Goal: Use online tool/utility: Utilize a website feature to perform a specific function

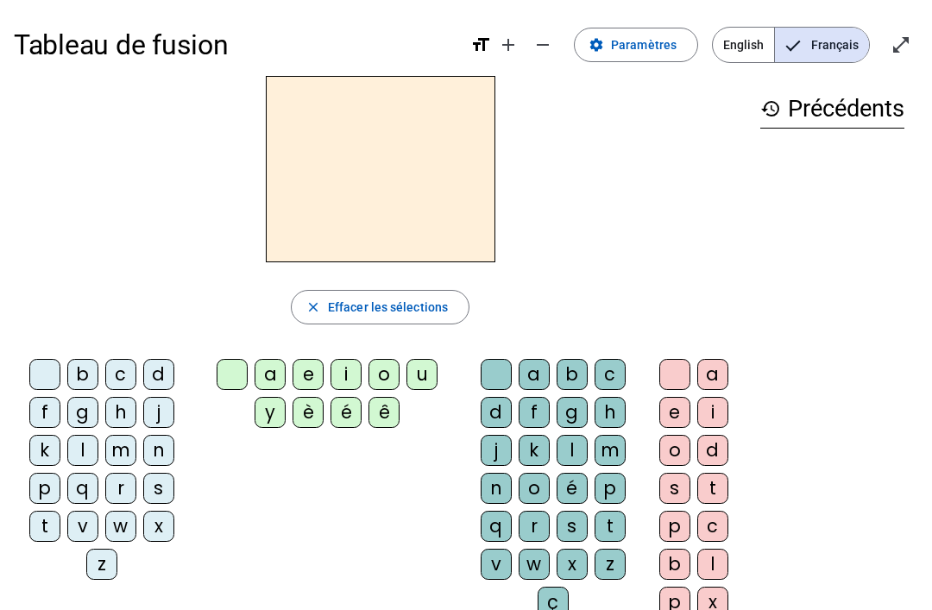
click at [740, 49] on span "English" at bounding box center [743, 45] width 61 height 35
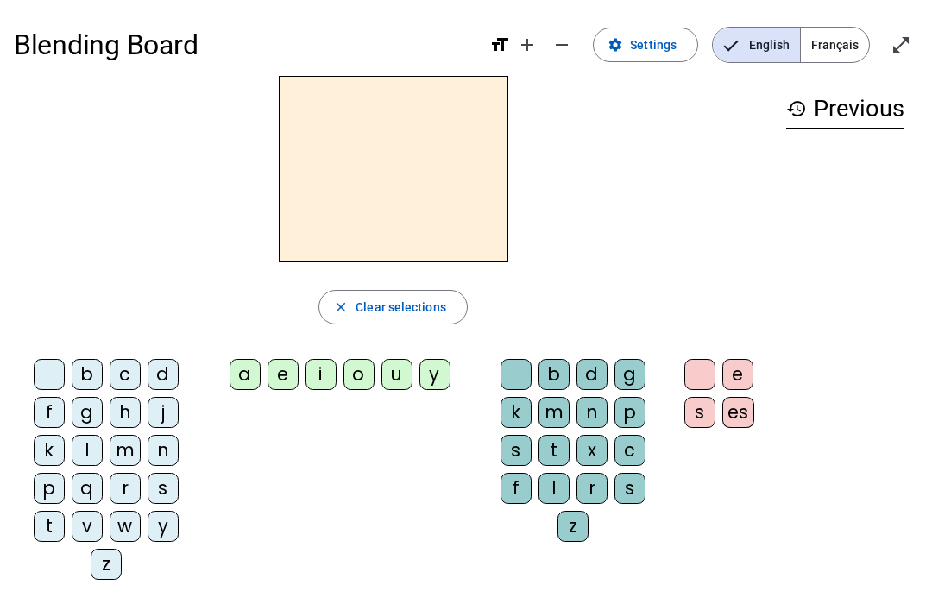
click at [825, 41] on span "Français" at bounding box center [835, 45] width 68 height 35
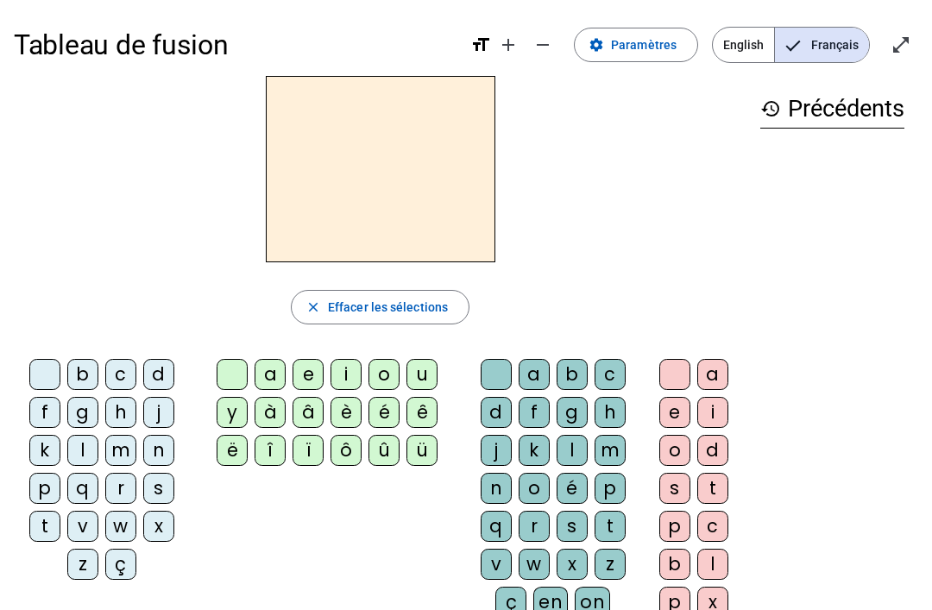
click at [753, 50] on span "English" at bounding box center [743, 45] width 61 height 35
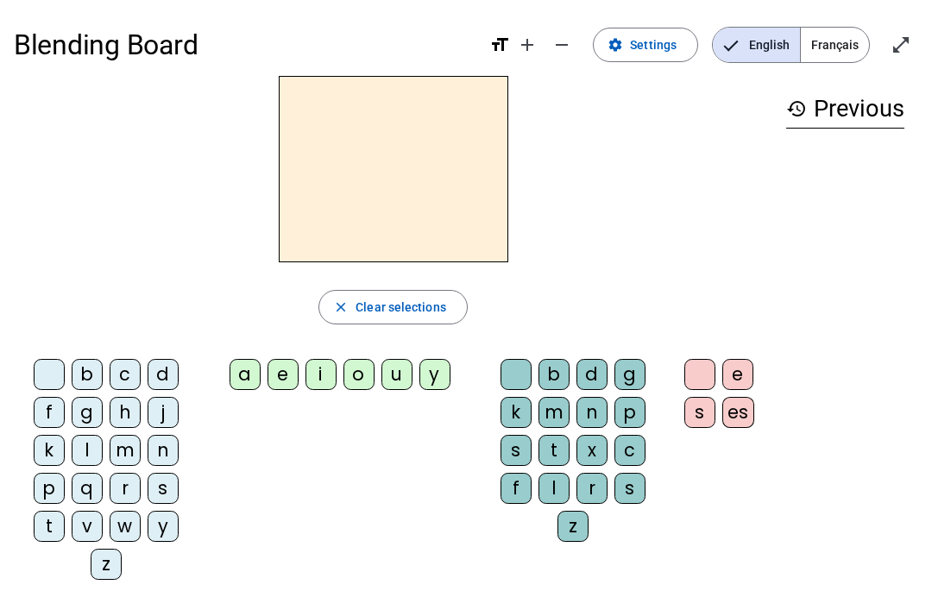
click at [828, 30] on span "Français" at bounding box center [835, 45] width 68 height 35
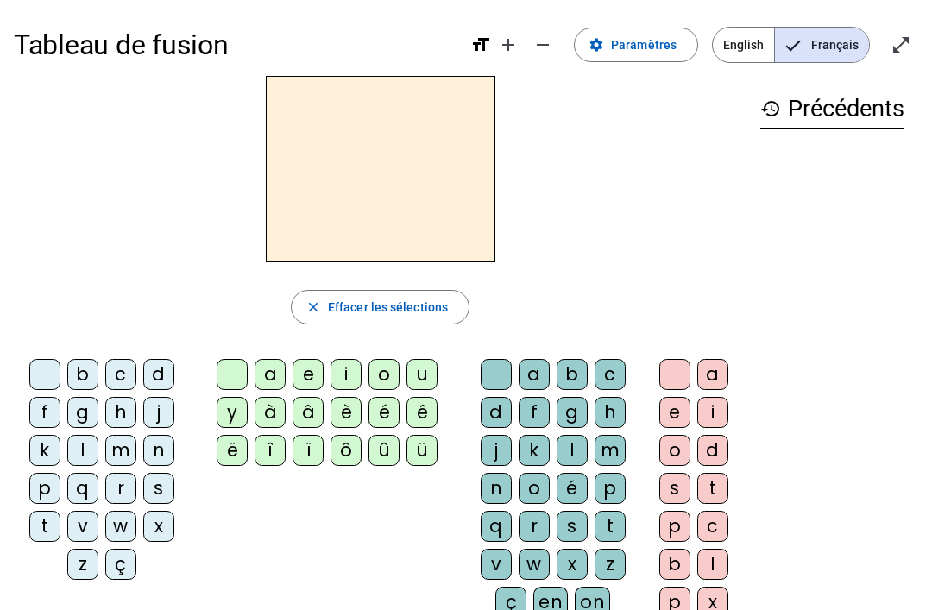
click at [704, 375] on div "a" at bounding box center [712, 374] width 31 height 31
click at [674, 363] on div at bounding box center [674, 374] width 31 height 31
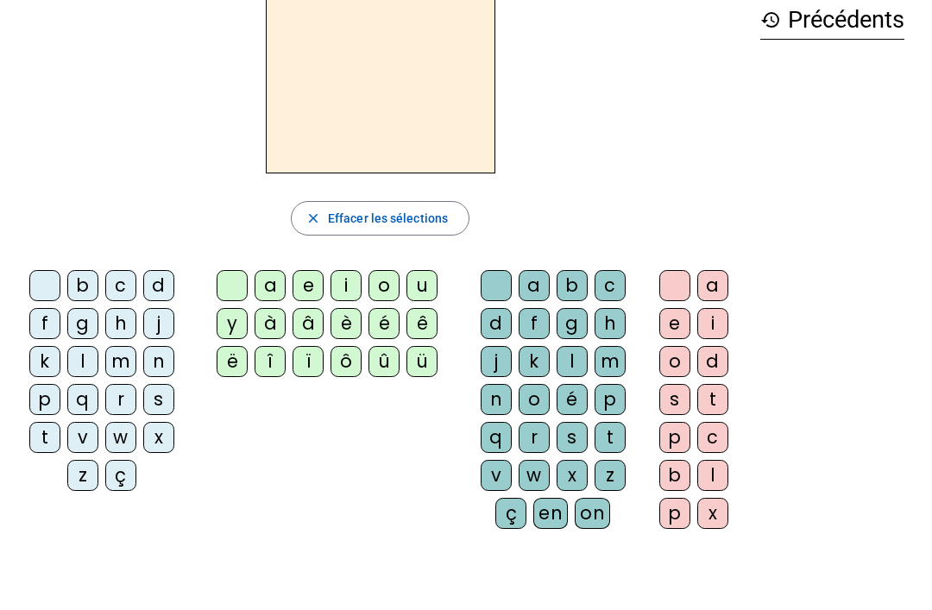
scroll to position [85, 0]
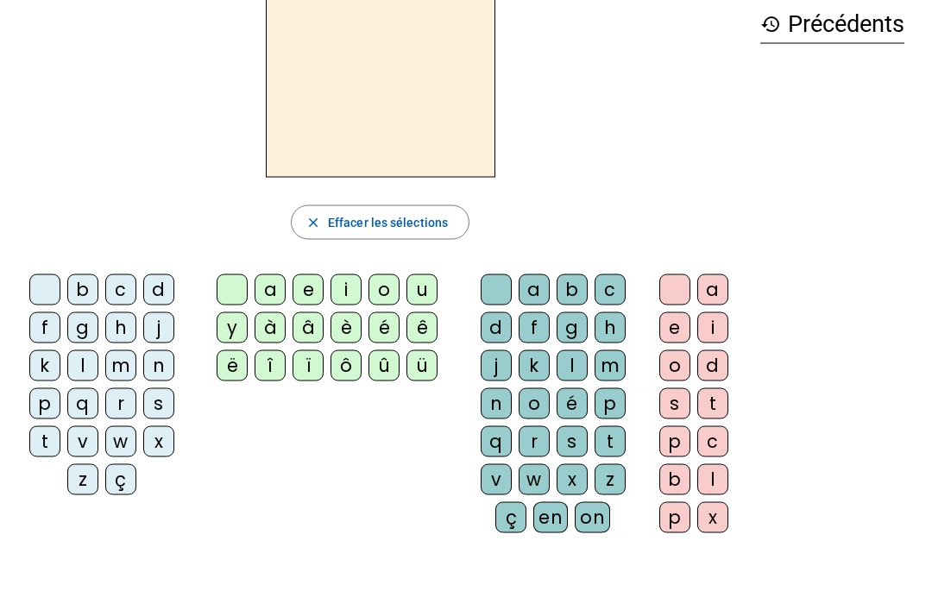
click at [495, 332] on div "d" at bounding box center [496, 327] width 31 height 31
click at [422, 283] on div "u" at bounding box center [422, 289] width 31 height 31
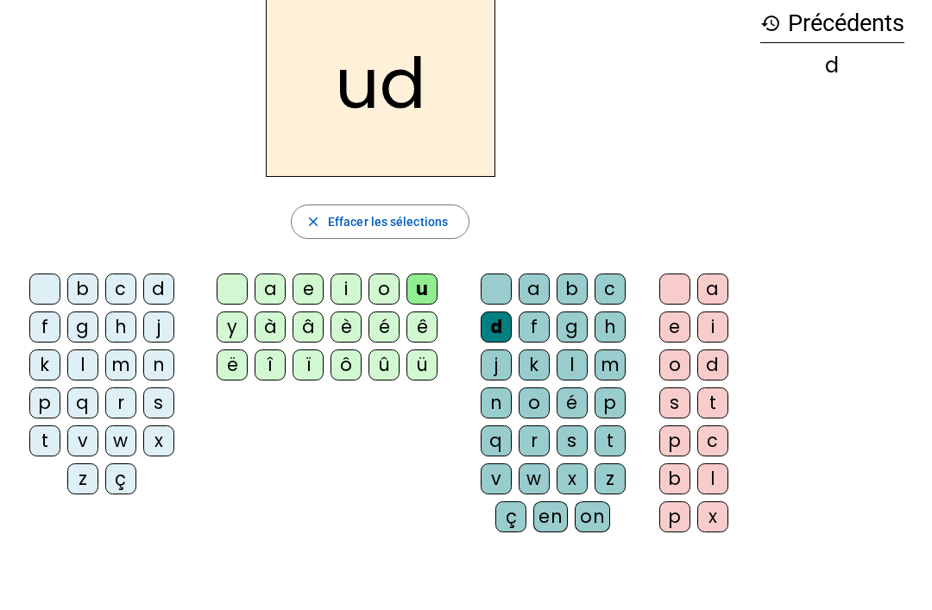
click at [424, 286] on div "u" at bounding box center [422, 289] width 31 height 31
click at [496, 293] on div at bounding box center [496, 289] width 31 height 31
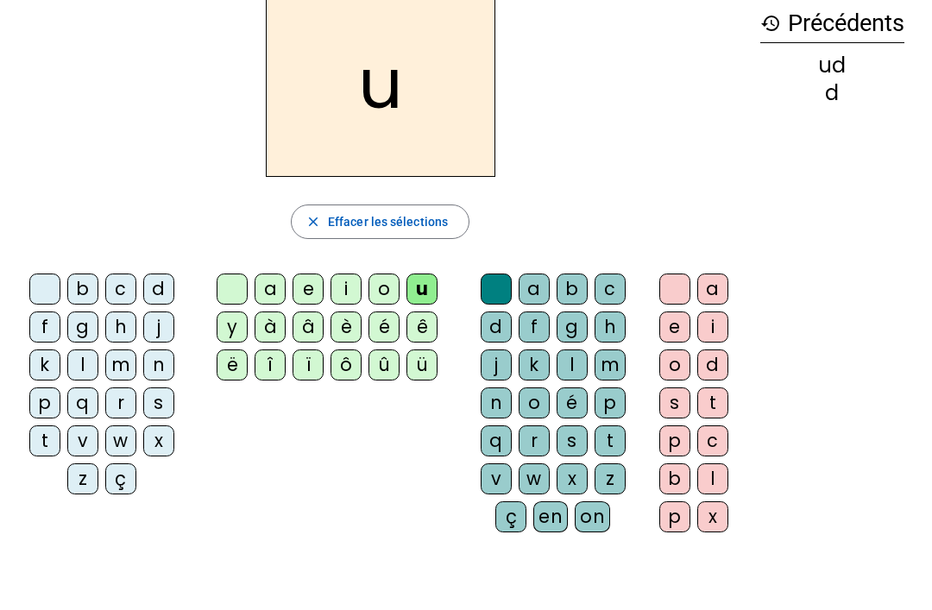
click at [86, 289] on div "b" at bounding box center [82, 289] width 31 height 31
click at [57, 274] on div at bounding box center [44, 289] width 31 height 31
click at [500, 329] on div "d" at bounding box center [496, 327] width 31 height 31
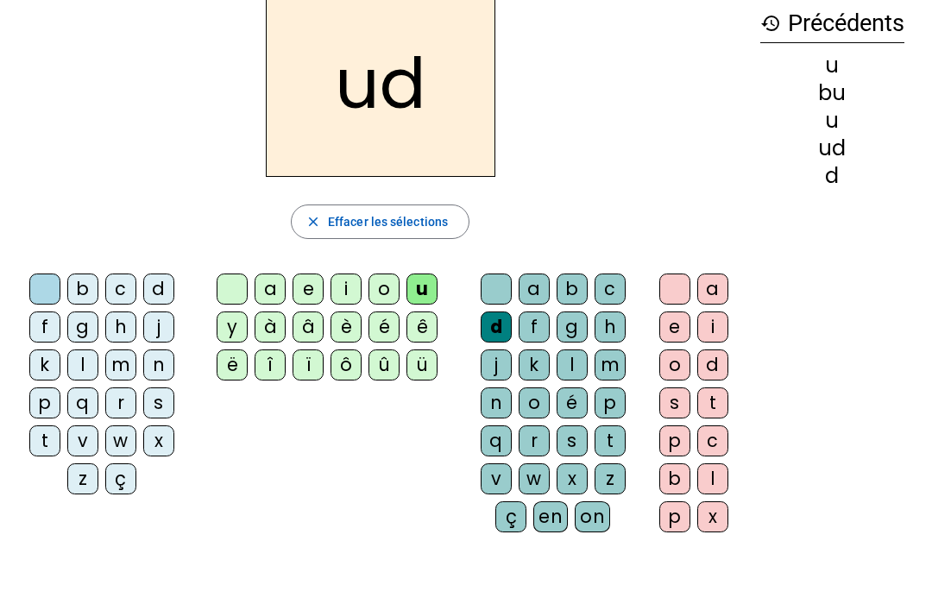
click at [492, 282] on div at bounding box center [496, 289] width 31 height 31
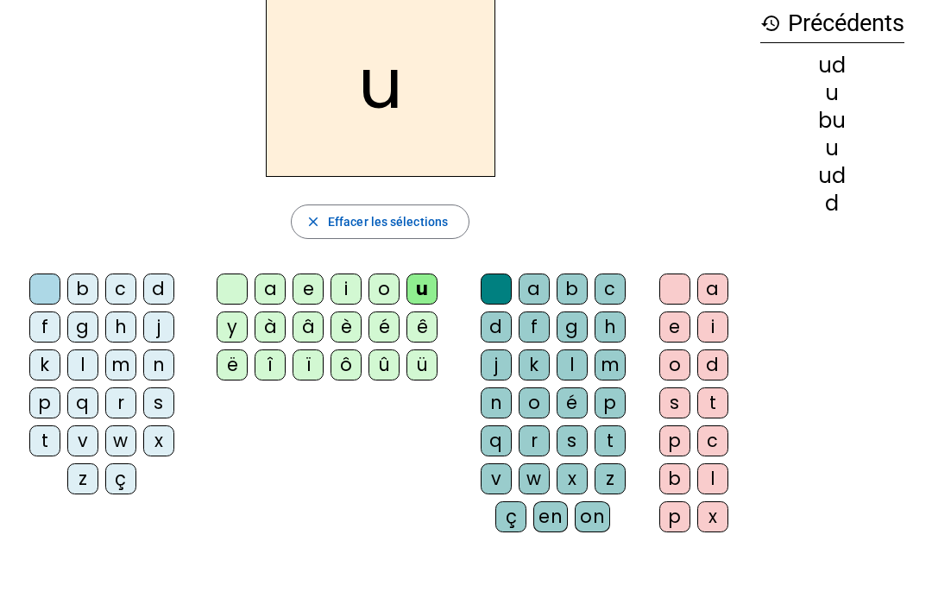
click at [255, 250] on div "u close Effacer les sélections b c d f g h j k l m n p q r s t v w x z ç a e i …" at bounding box center [380, 269] width 733 height 556
click at [236, 279] on div at bounding box center [232, 289] width 31 height 31
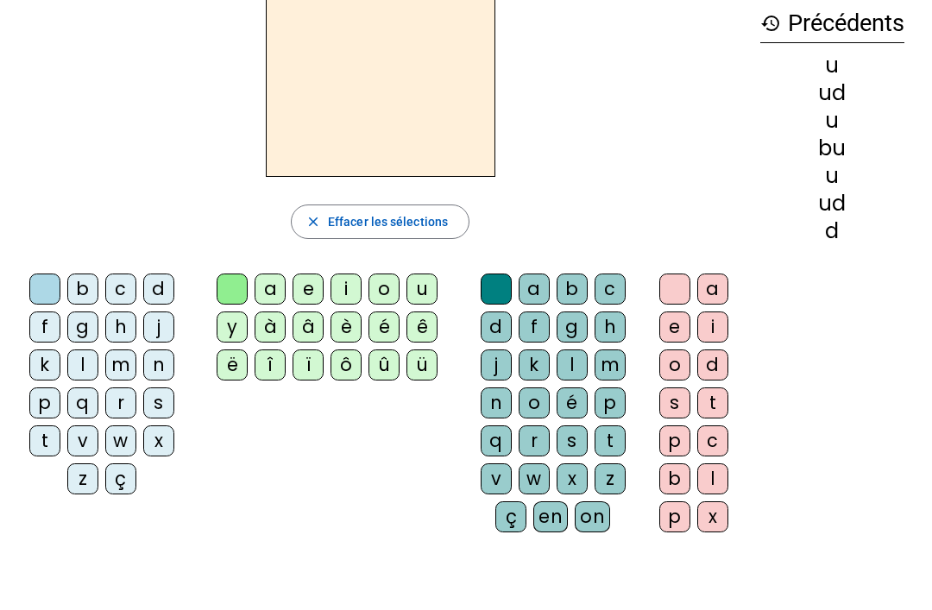
click at [505, 323] on div "d" at bounding box center [496, 327] width 31 height 31
click at [435, 281] on div "u" at bounding box center [422, 289] width 31 height 31
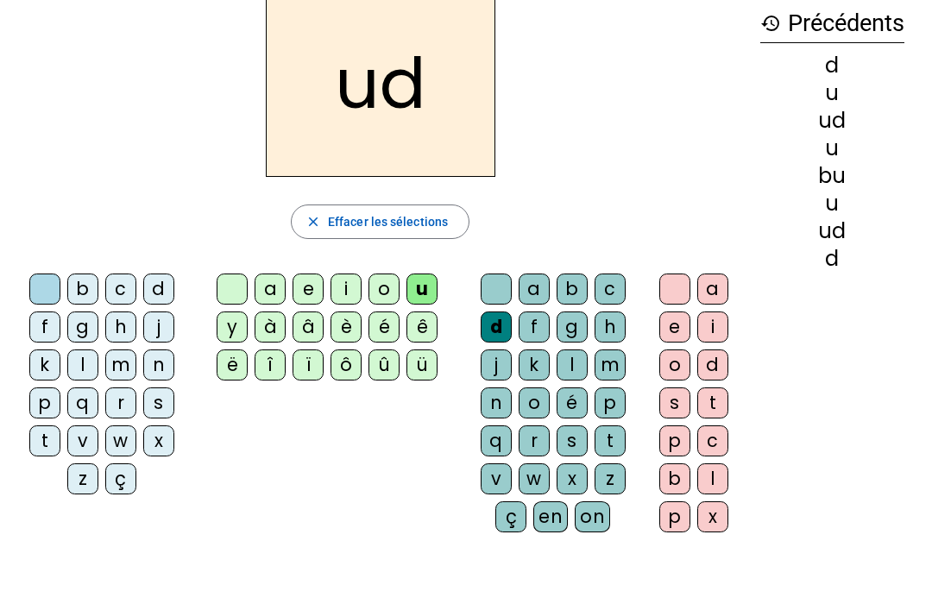
click at [482, 290] on div at bounding box center [496, 289] width 31 height 31
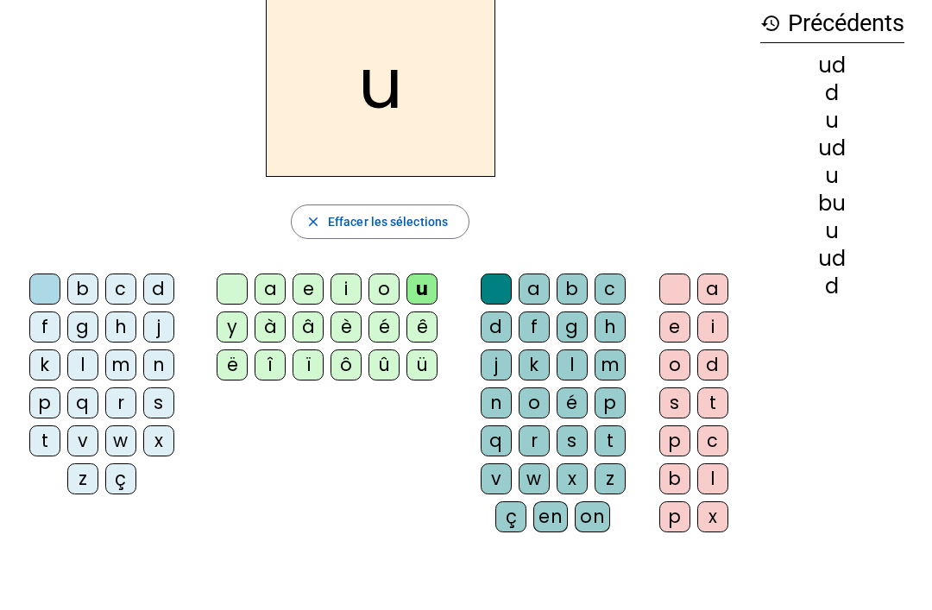
click at [155, 285] on div "d" at bounding box center [158, 289] width 31 height 31
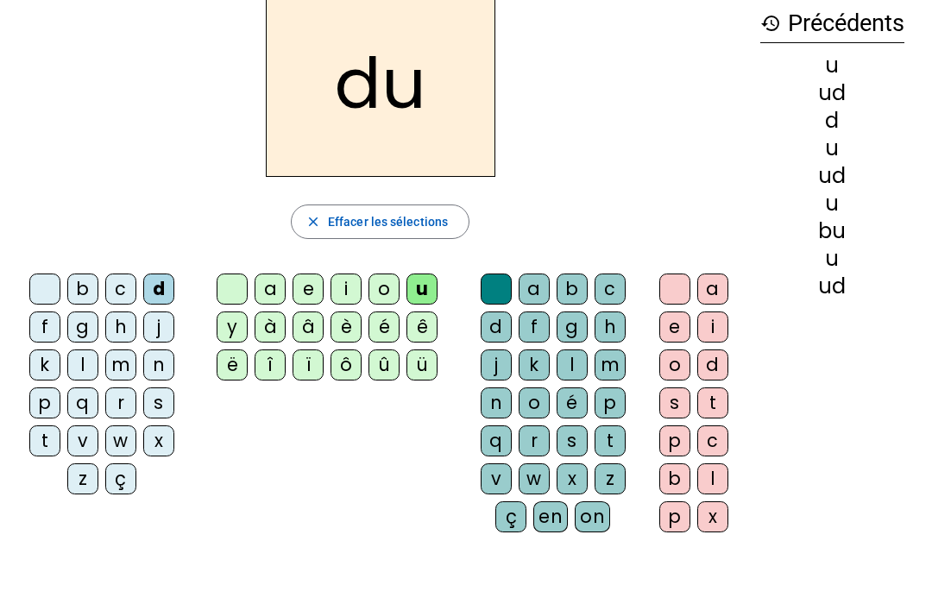
click at [17, 363] on div "b c d f g h j k l m n p q r s t v w x z ç" at bounding box center [105, 388] width 183 height 242
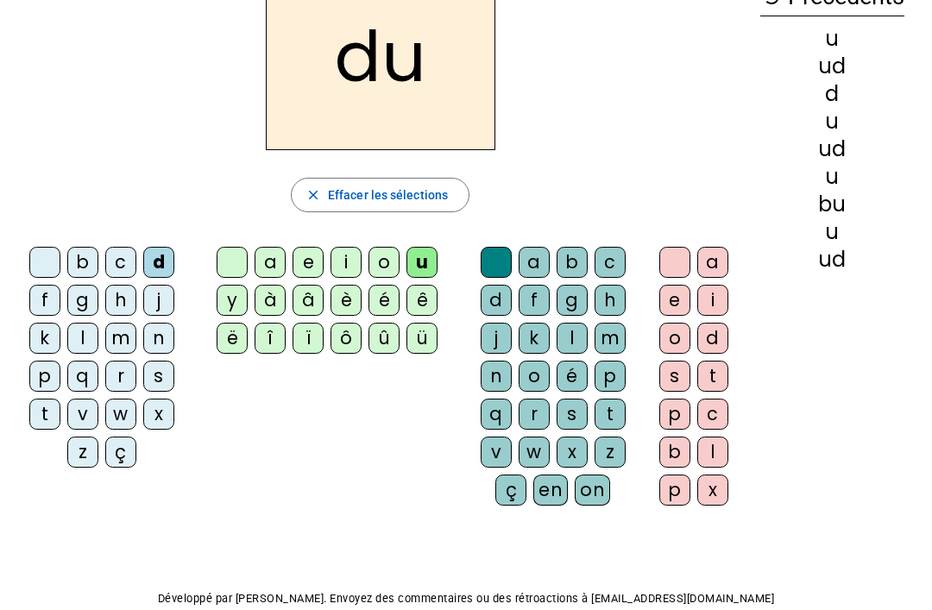
scroll to position [0, 0]
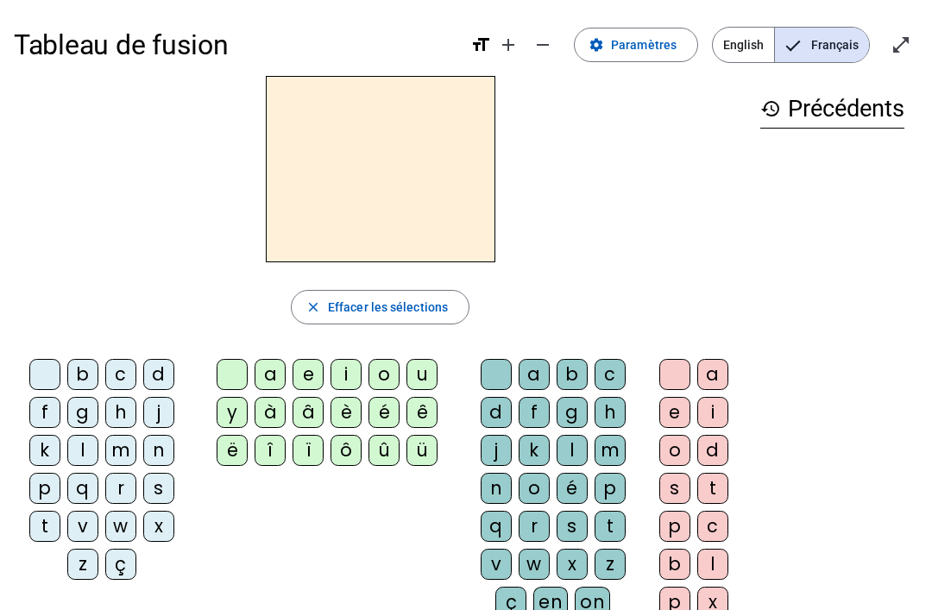
click at [56, 575] on div "b c d f g h j k l m n p q r s t v w x z ç" at bounding box center [105, 473] width 169 height 228
click at [40, 524] on div "t" at bounding box center [44, 526] width 31 height 31
click at [443, 357] on div "a e i o u y à â è é ê ë î ï ô û ü" at bounding box center [331, 416] width 268 height 128
click at [442, 364] on letter-bubble "u" at bounding box center [426, 378] width 38 height 38
click at [230, 383] on div at bounding box center [232, 374] width 31 height 31
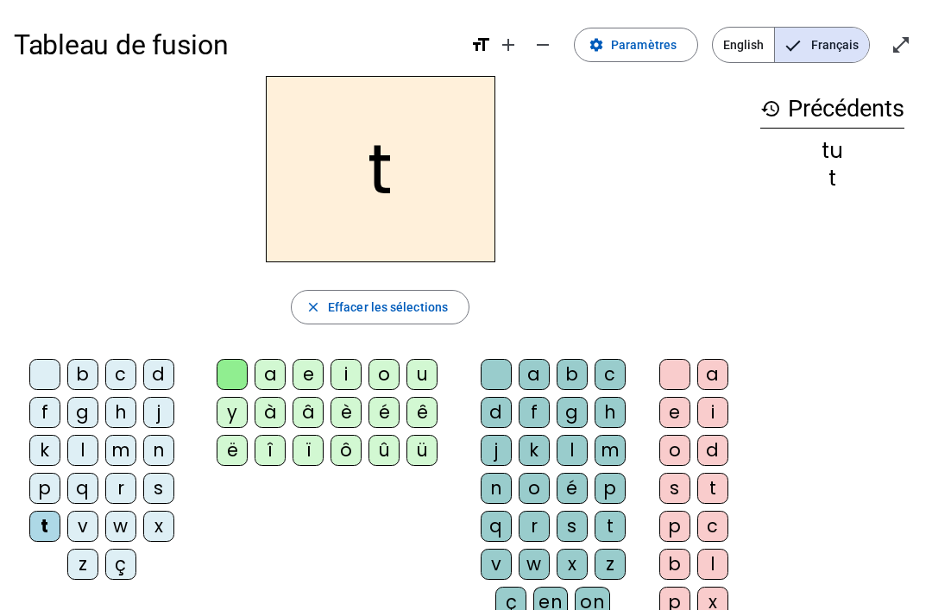
click at [283, 367] on div "a" at bounding box center [270, 374] width 31 height 31
click at [432, 464] on div "ü" at bounding box center [422, 450] width 31 height 31
click at [251, 354] on div "a e i o u y à â è é ê ë î ï ô û ü" at bounding box center [331, 416] width 268 height 128
click at [247, 363] on div at bounding box center [232, 374] width 31 height 31
click at [268, 364] on div "a" at bounding box center [270, 374] width 31 height 31
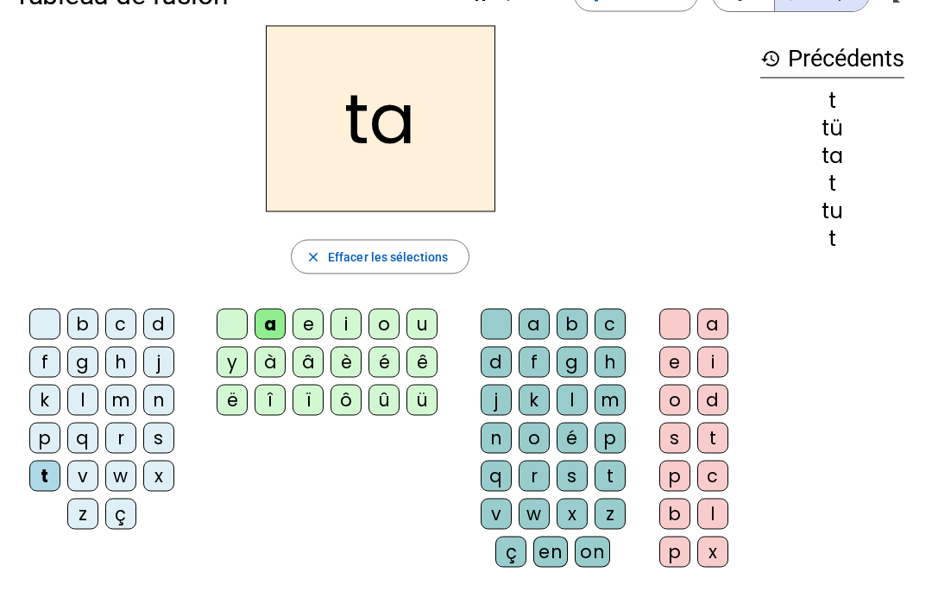
scroll to position [51, 0]
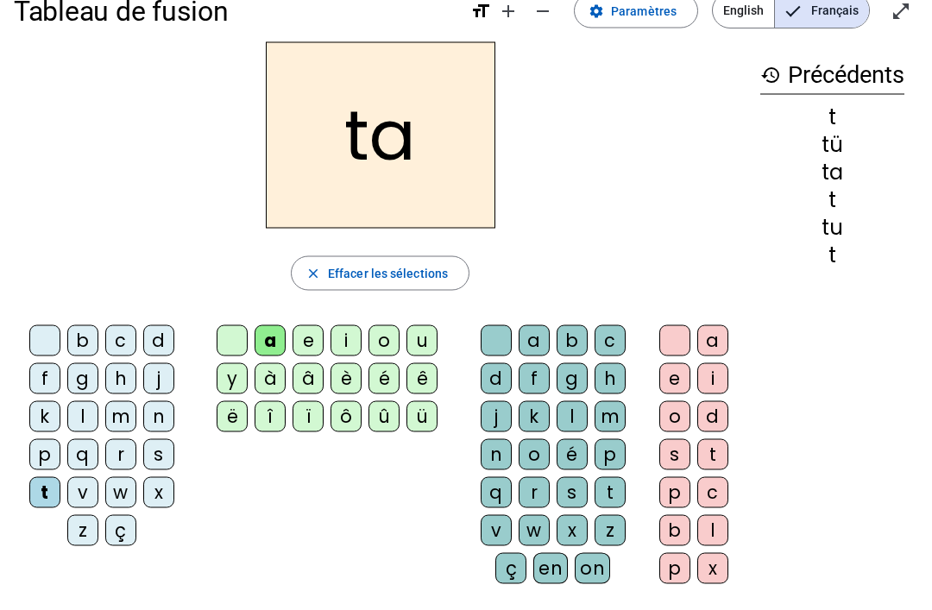
click at [217, 353] on letter-bubble at bounding box center [236, 344] width 38 height 38
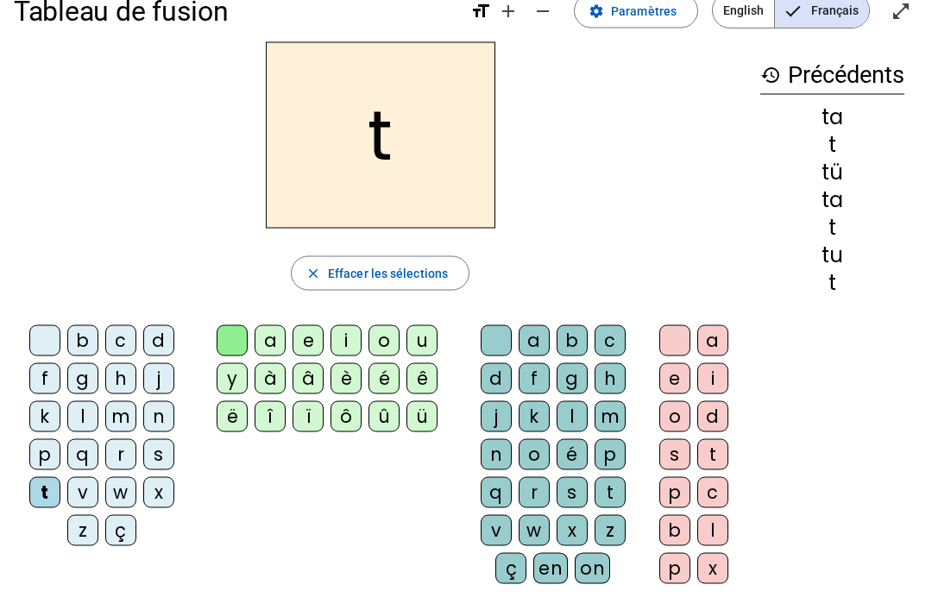
scroll to position [35, 0]
click at [246, 325] on letter-bubble at bounding box center [236, 344] width 38 height 38
click at [338, 325] on div "i" at bounding box center [346, 340] width 31 height 31
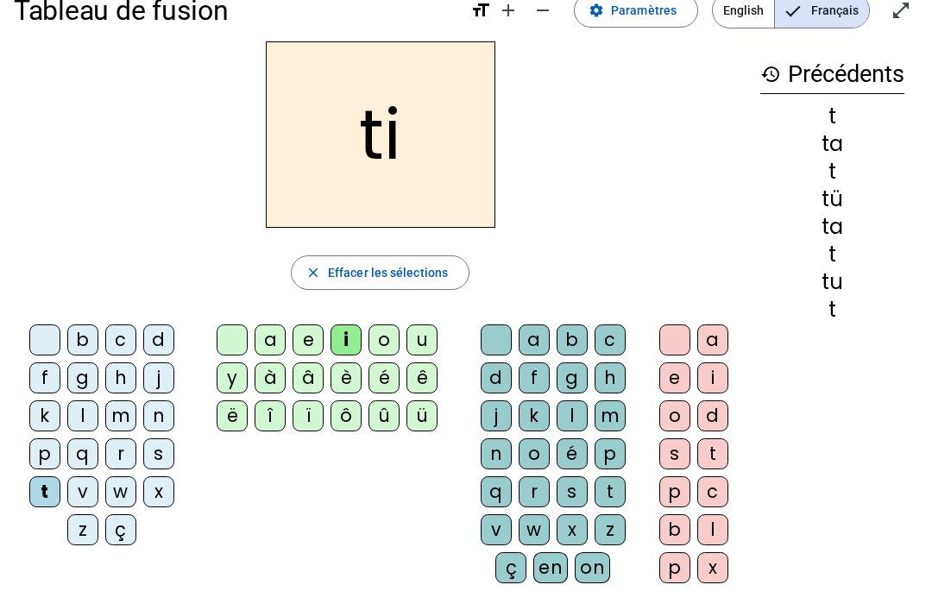
click at [321, 334] on div "e" at bounding box center [308, 340] width 31 height 31
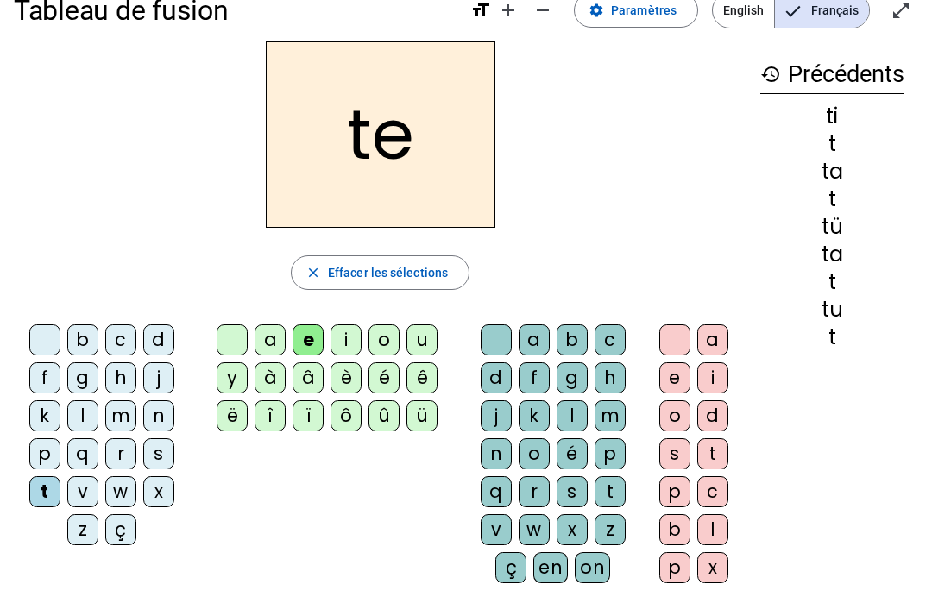
click at [232, 338] on div at bounding box center [232, 340] width 31 height 31
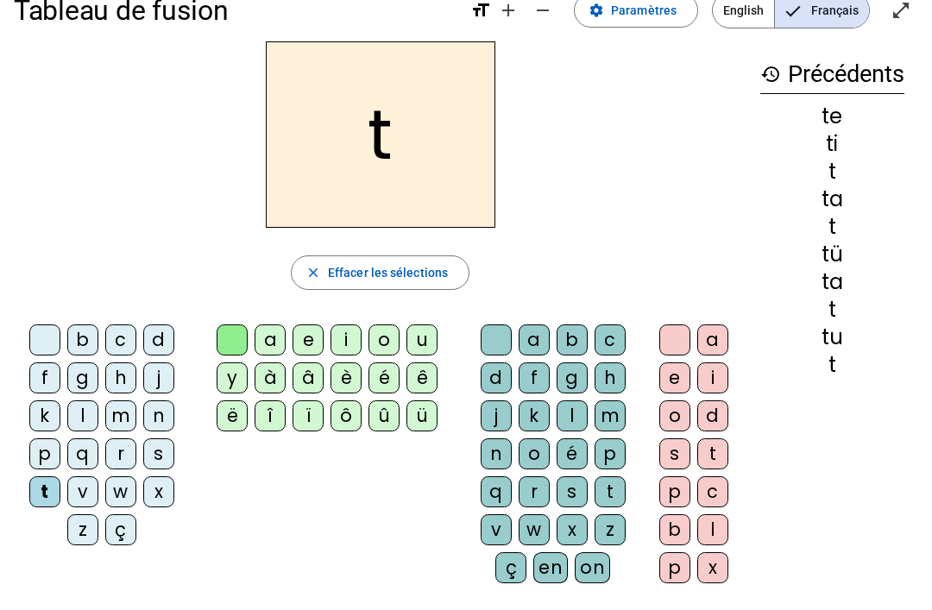
click at [103, 328] on letter-bubble "b" at bounding box center [86, 344] width 38 height 38
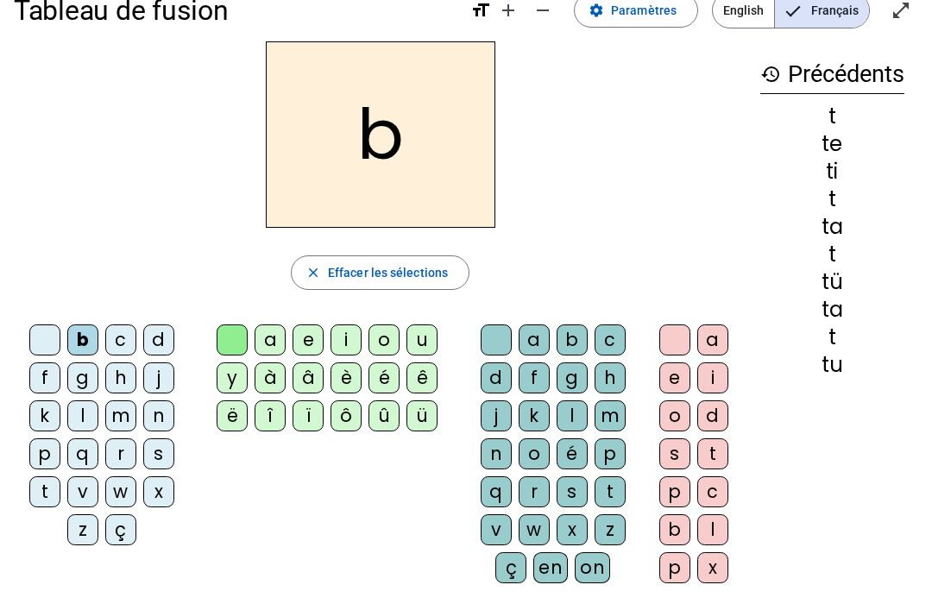
click at [147, 354] on div "d" at bounding box center [158, 340] width 31 height 31
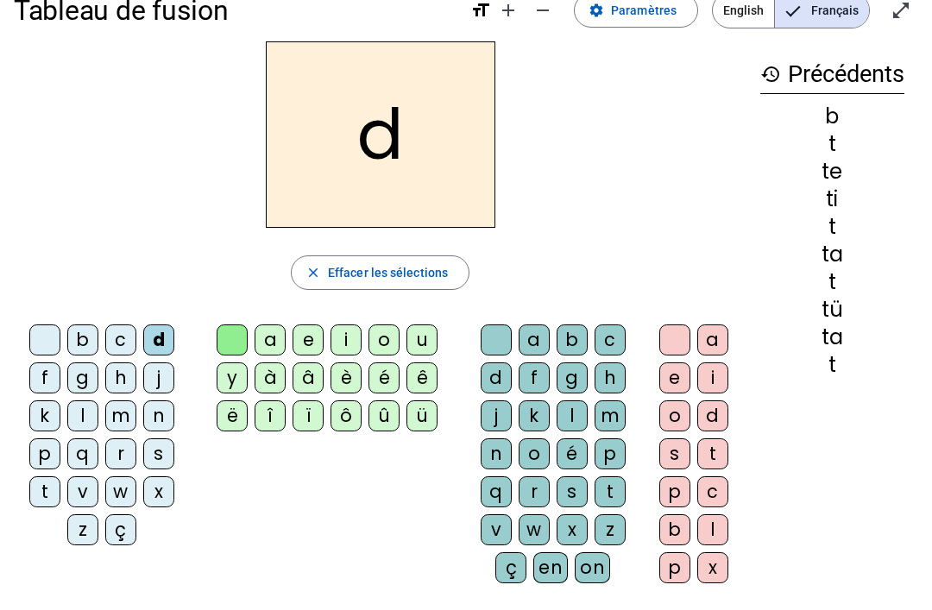
click at [315, 328] on div "e" at bounding box center [308, 340] width 31 height 31
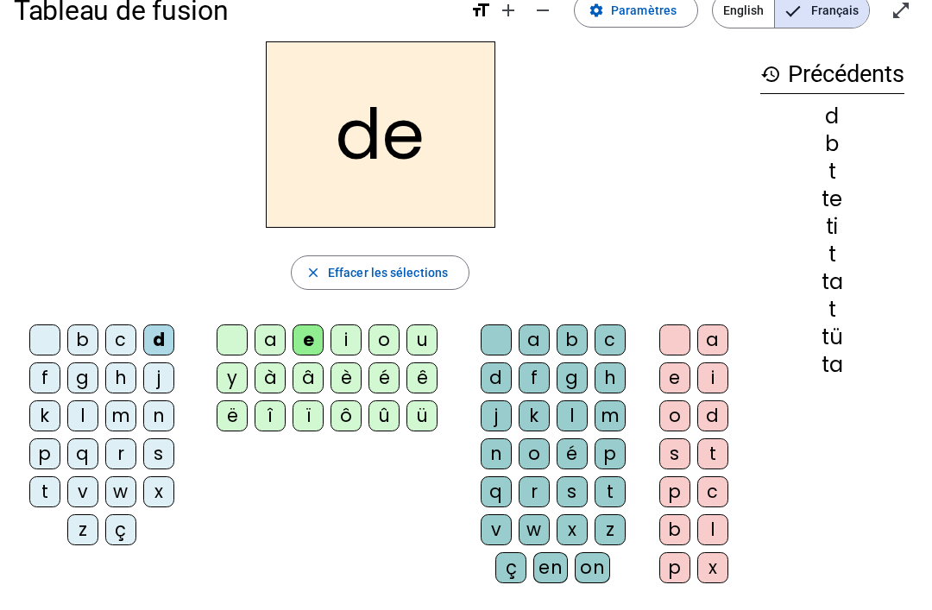
click at [161, 380] on div "j" at bounding box center [158, 378] width 31 height 31
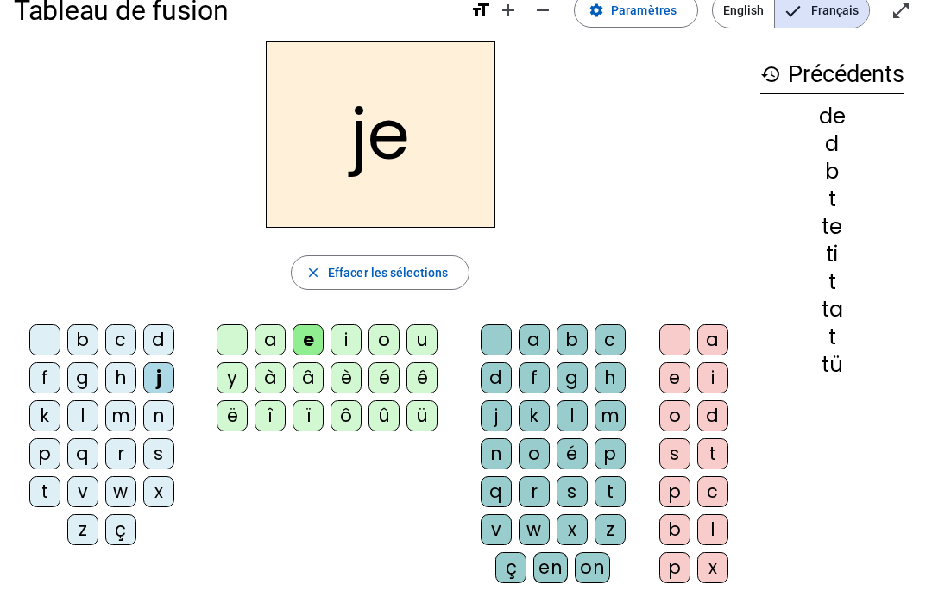
click at [157, 353] on div "d" at bounding box center [158, 340] width 31 height 31
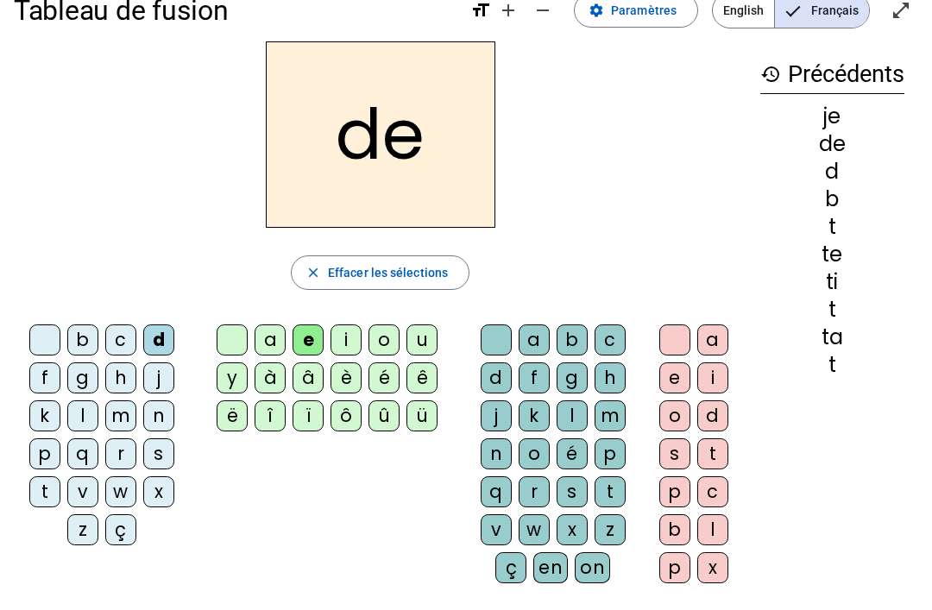
click at [149, 355] on div "d" at bounding box center [158, 340] width 31 height 31
click at [176, 366] on letter-bubble "j" at bounding box center [162, 382] width 38 height 38
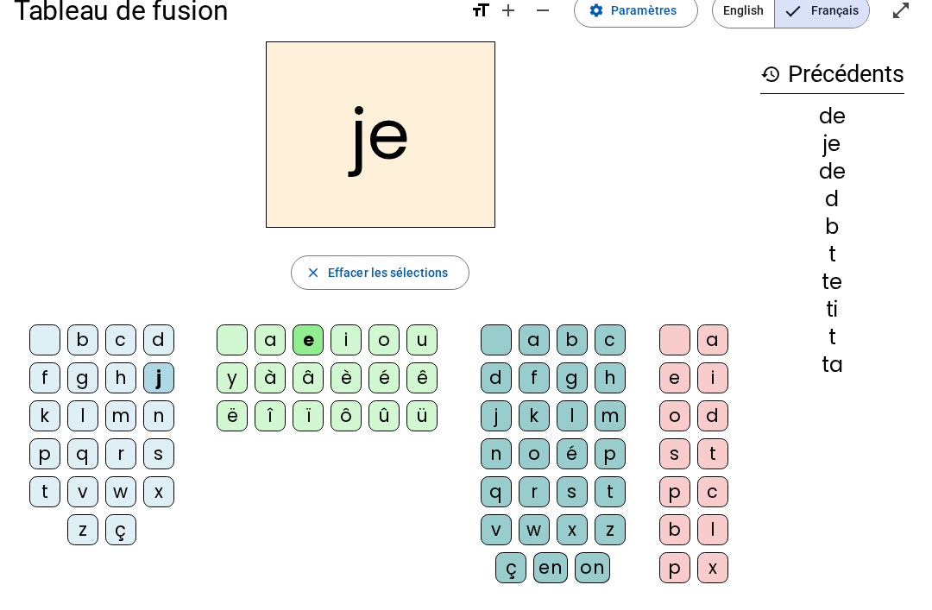
click at [136, 413] on div "m" at bounding box center [120, 415] width 31 height 31
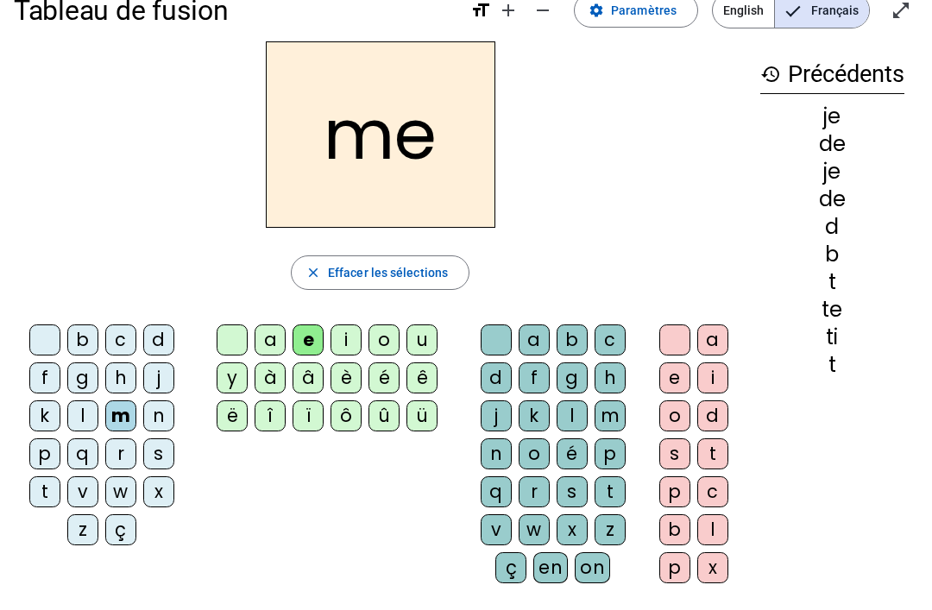
click at [259, 333] on div "a" at bounding box center [270, 340] width 31 height 31
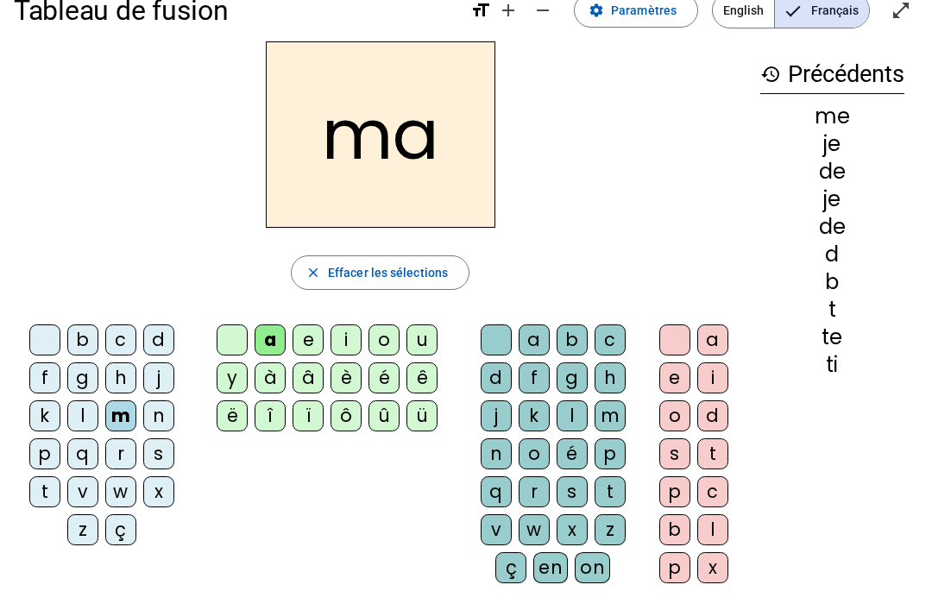
click at [573, 410] on div "l" at bounding box center [572, 415] width 31 height 31
